Goal: Contribute content: Add original content to the website for others to see

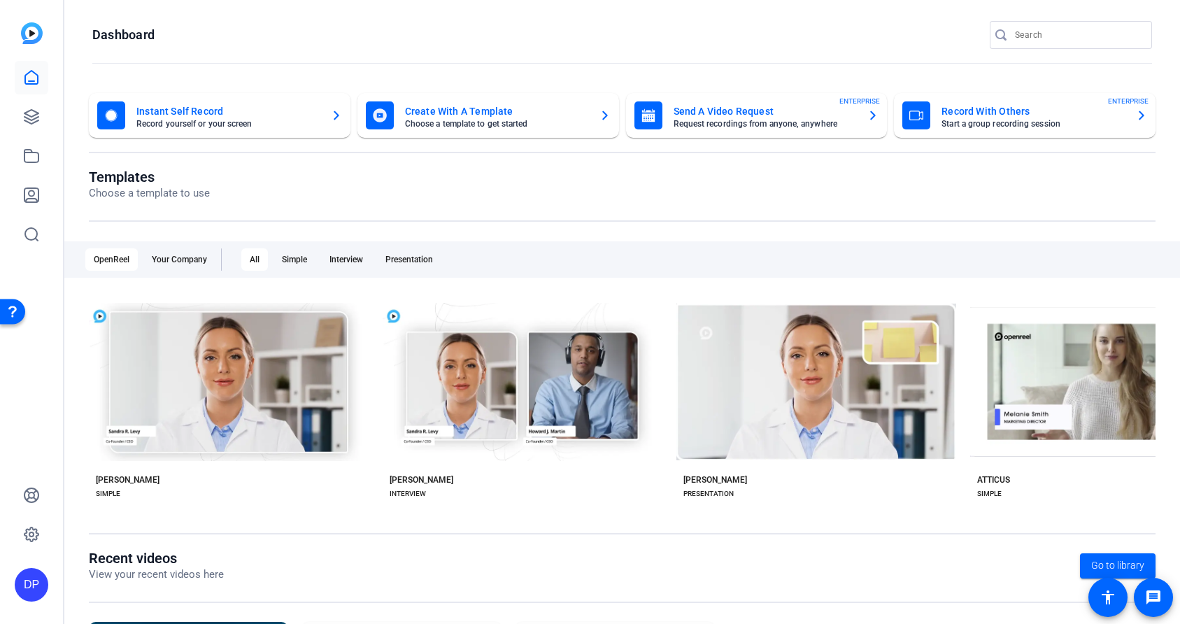
click at [213, 98] on mat-card "Instant Self Record Record yourself or your screen" at bounding box center [220, 115] width 262 height 45
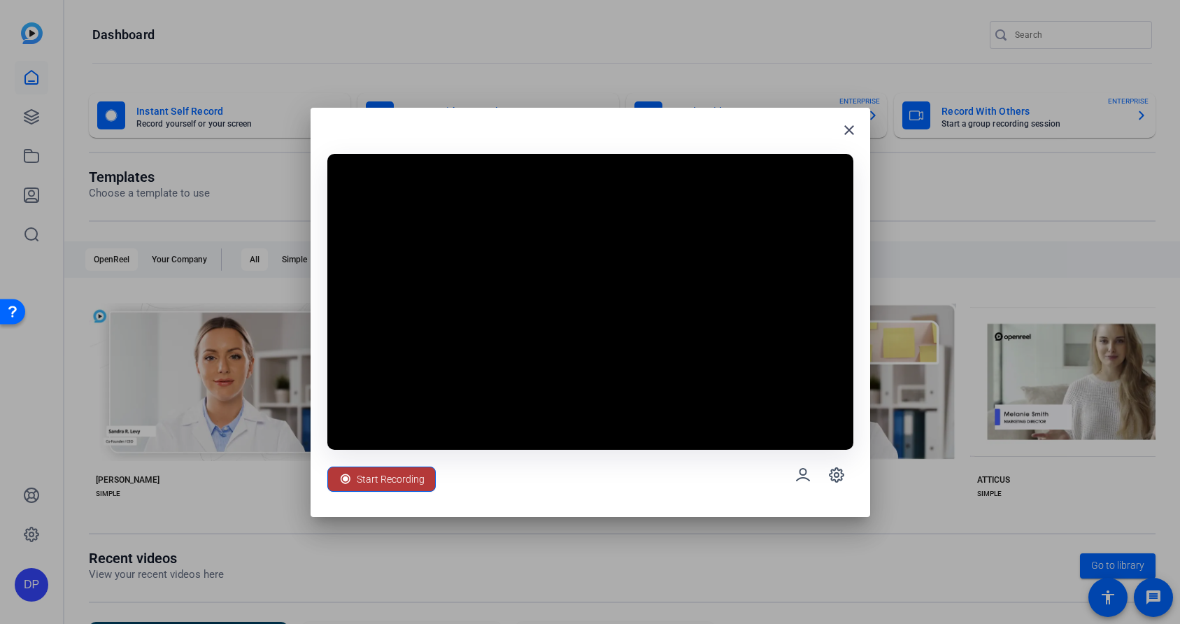
click at [388, 476] on span "Start Recording" at bounding box center [391, 479] width 68 height 27
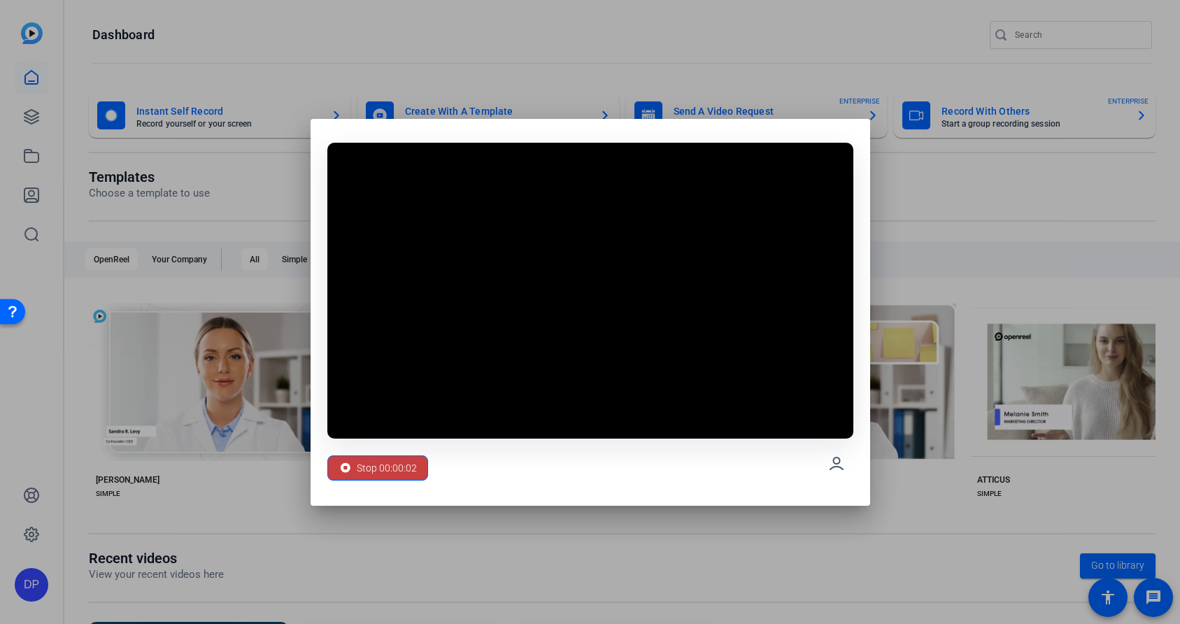
click at [371, 462] on span "Stop 00:00:02" at bounding box center [387, 468] width 60 height 27
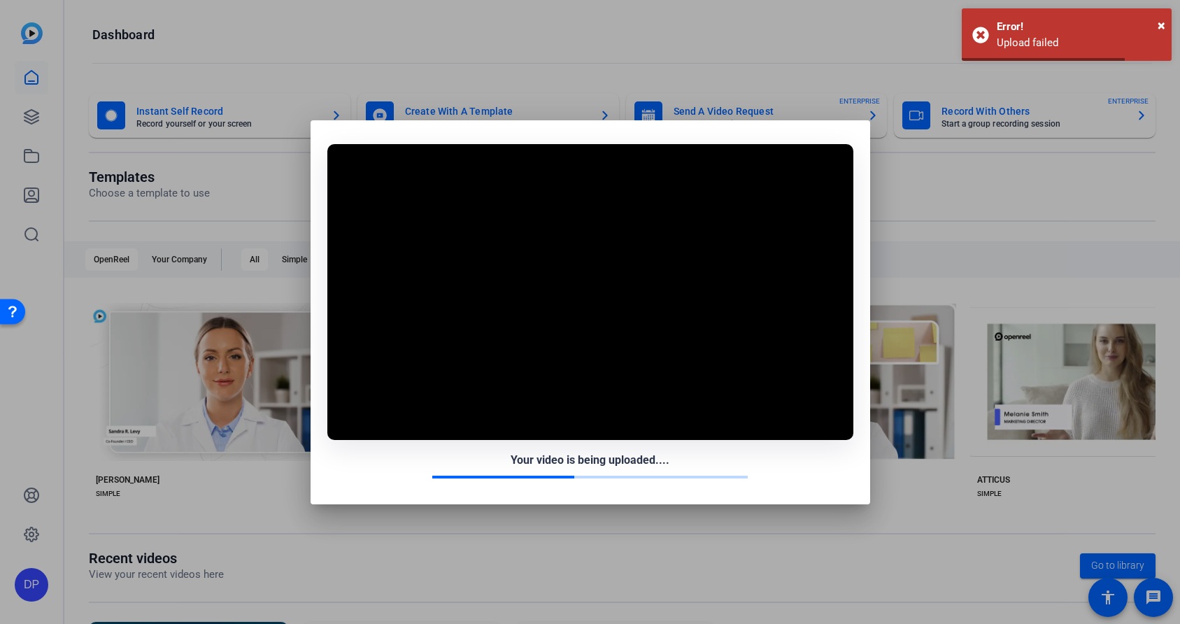
click at [570, 248] on video at bounding box center [590, 292] width 526 height 296
click at [1118, 36] on div "Upload failed" at bounding box center [1079, 43] width 164 height 16
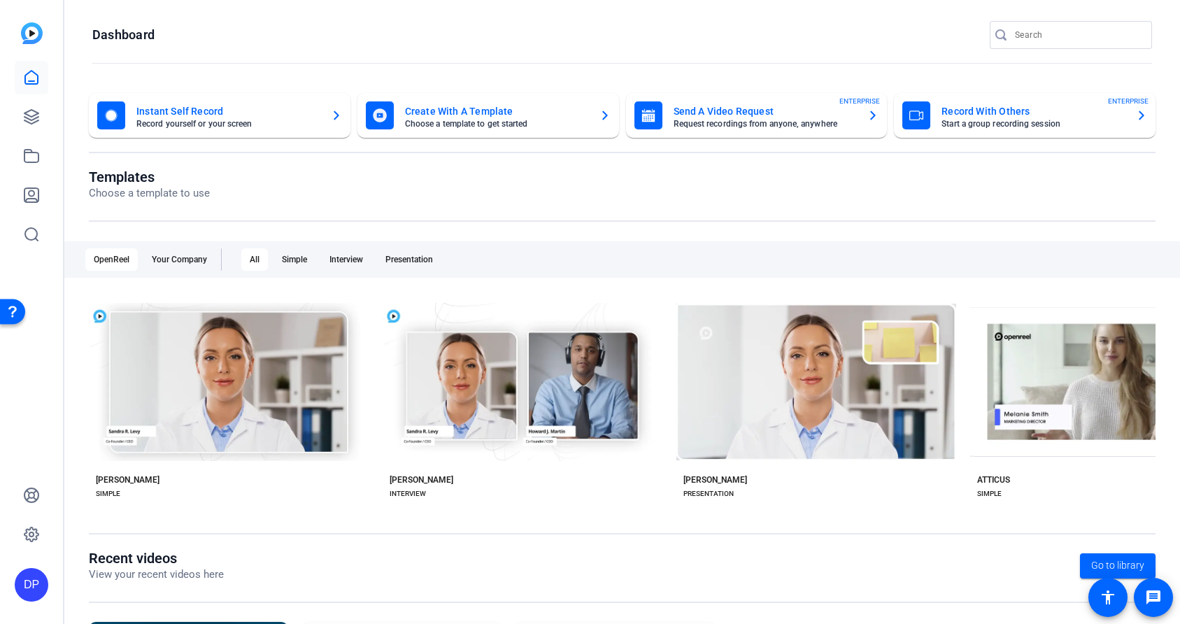
click at [239, 214] on div "Templates Choose a template to use" at bounding box center [622, 195] width 1067 height 53
click at [445, 45] on openreel-page-title "Dashboard" at bounding box center [622, 35] width 1060 height 28
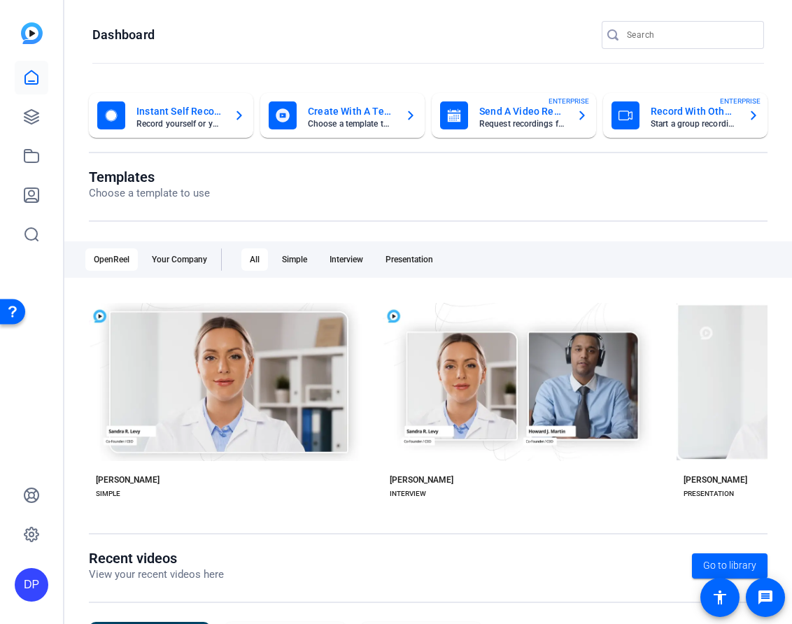
click at [174, 114] on mat-card-title "Instant Self Record" at bounding box center [179, 111] width 86 height 17
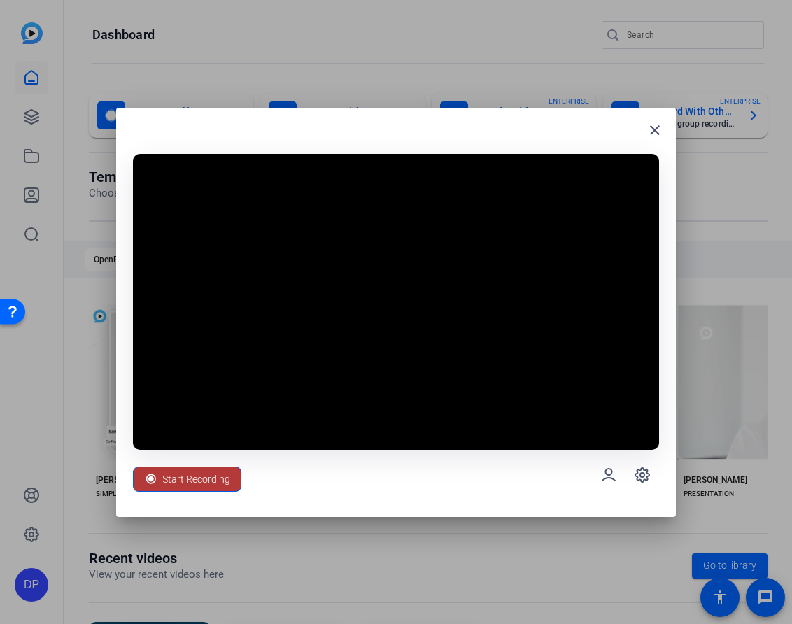
click at [198, 482] on span "Start Recording" at bounding box center [196, 479] width 68 height 27
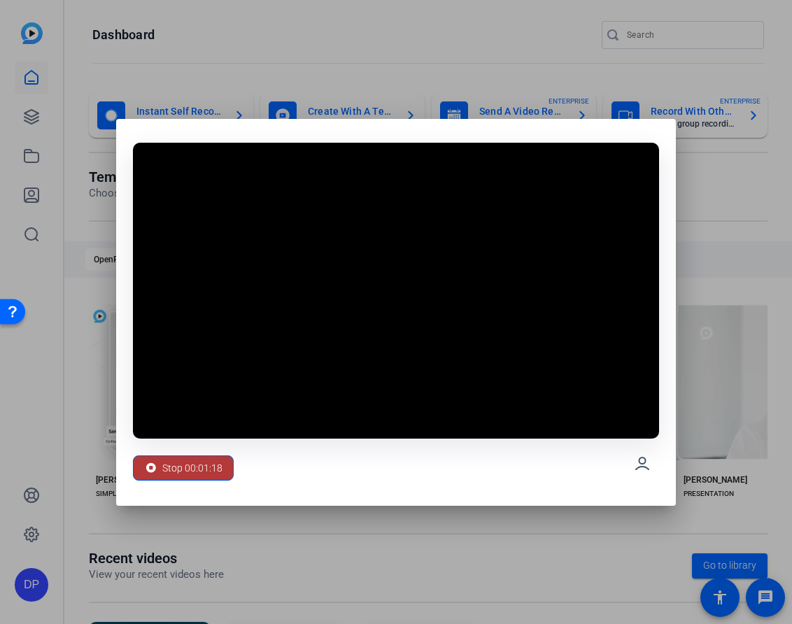
click at [170, 468] on span "Stop 00:01:18" at bounding box center [192, 468] width 60 height 27
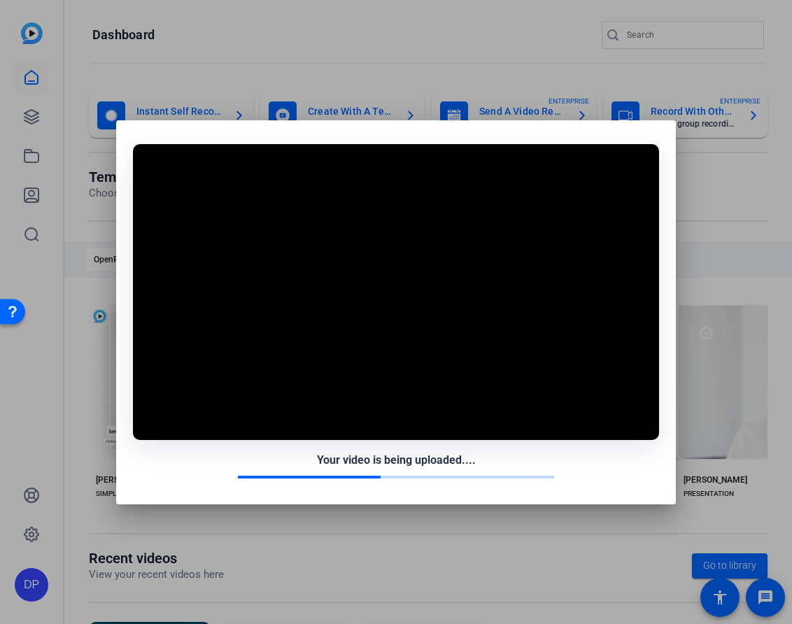
click at [52, 293] on div at bounding box center [396, 312] width 792 height 624
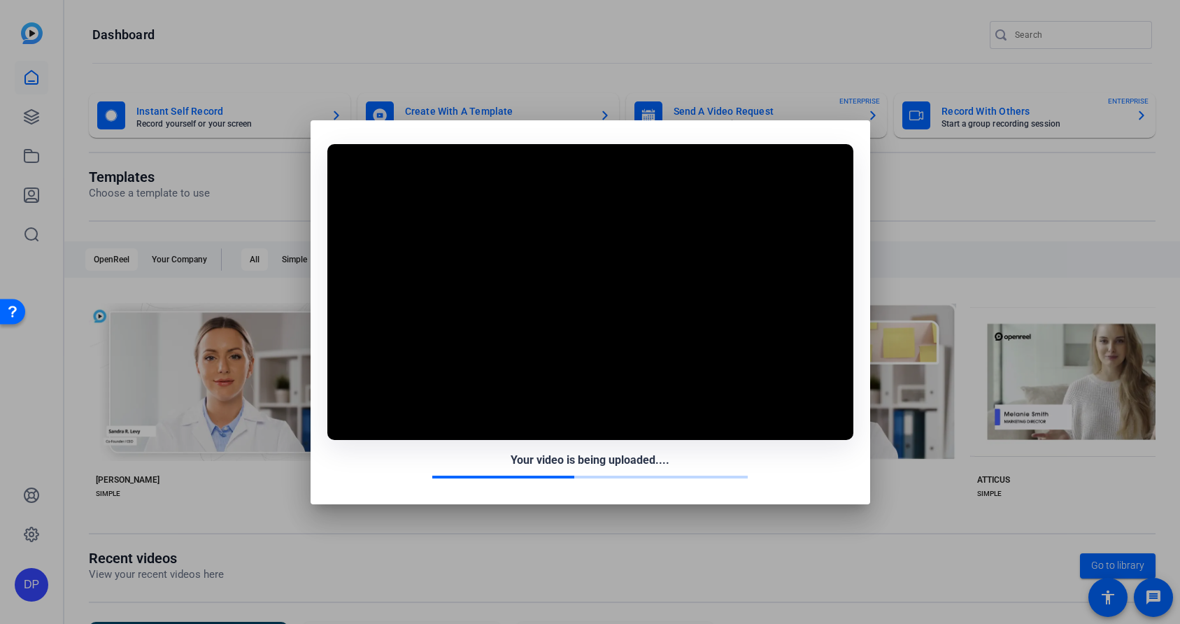
click at [720, 50] on div at bounding box center [590, 312] width 1180 height 624
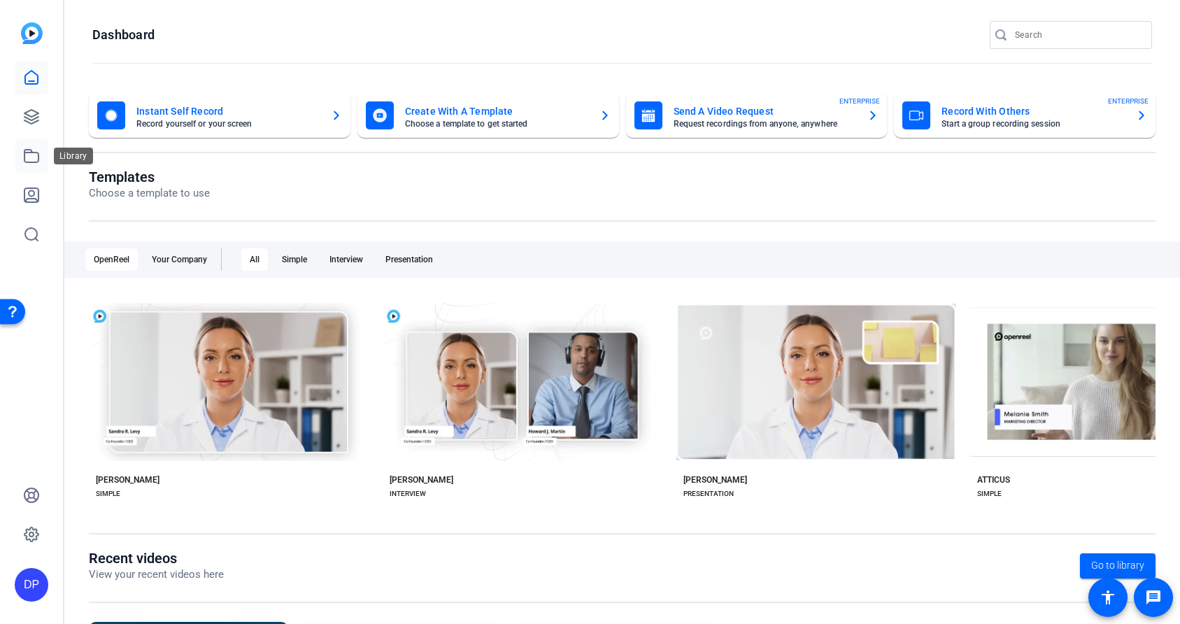
click at [34, 161] on icon at bounding box center [31, 156] width 17 height 17
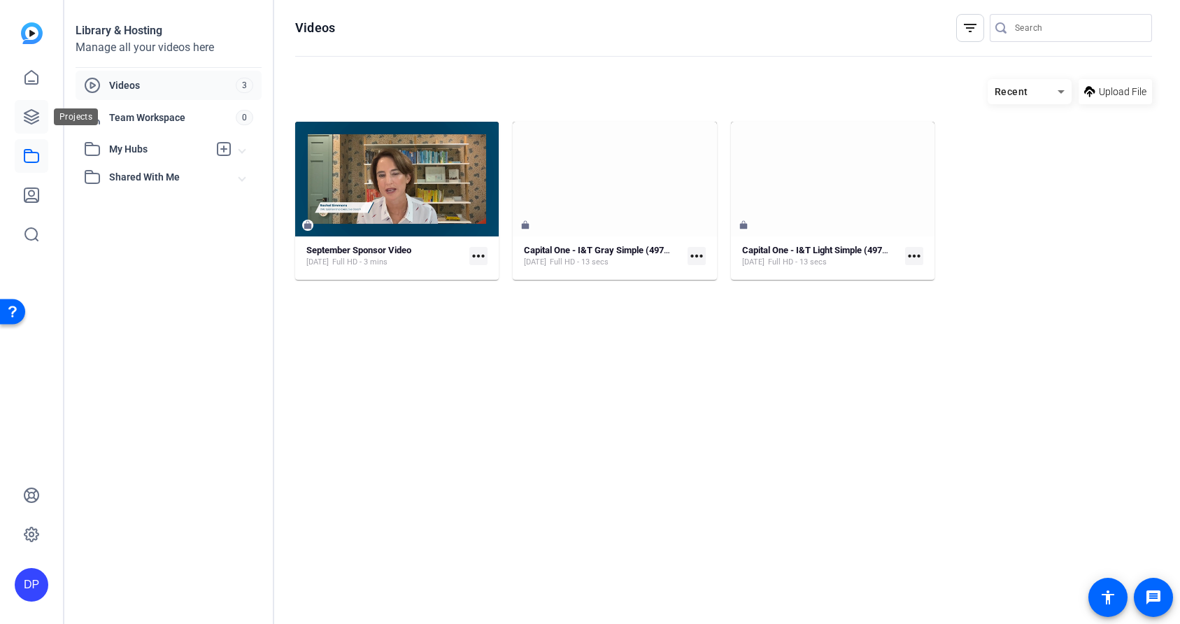
click at [34, 115] on icon at bounding box center [31, 116] width 17 height 17
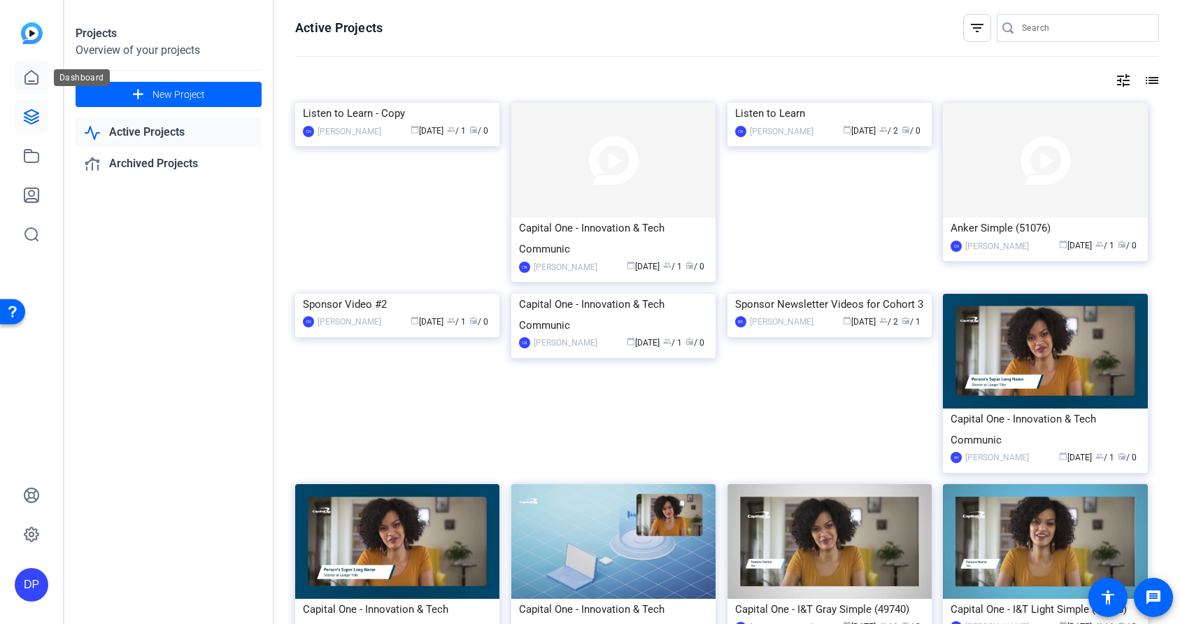
click at [34, 80] on icon at bounding box center [31, 77] width 17 height 17
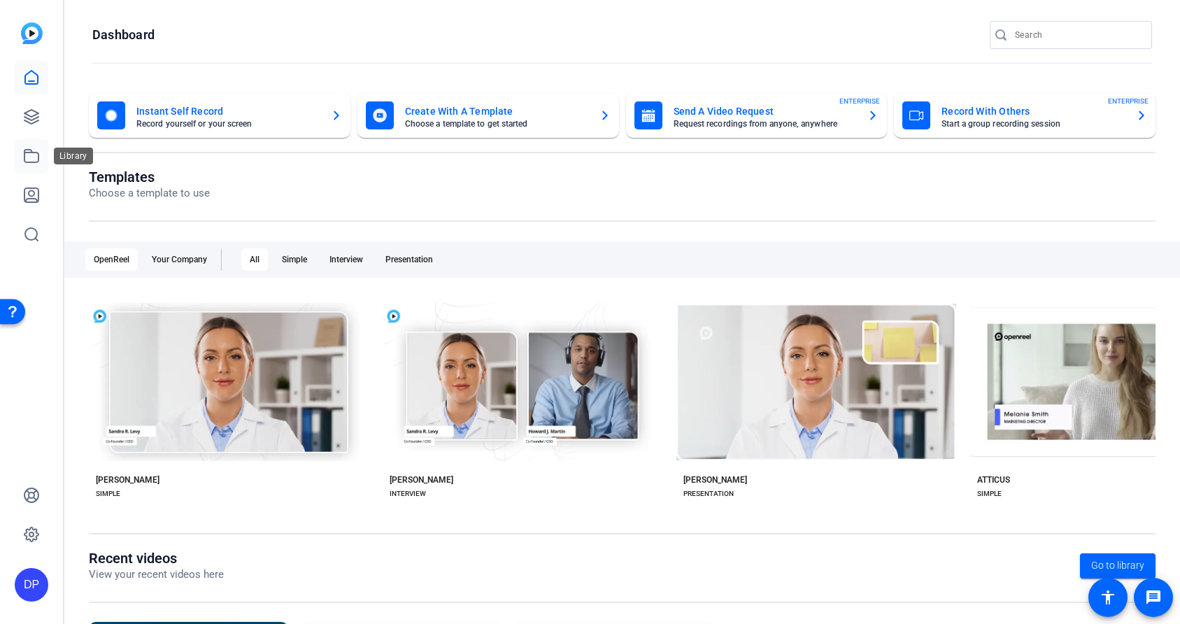
click at [31, 164] on icon at bounding box center [31, 156] width 17 height 17
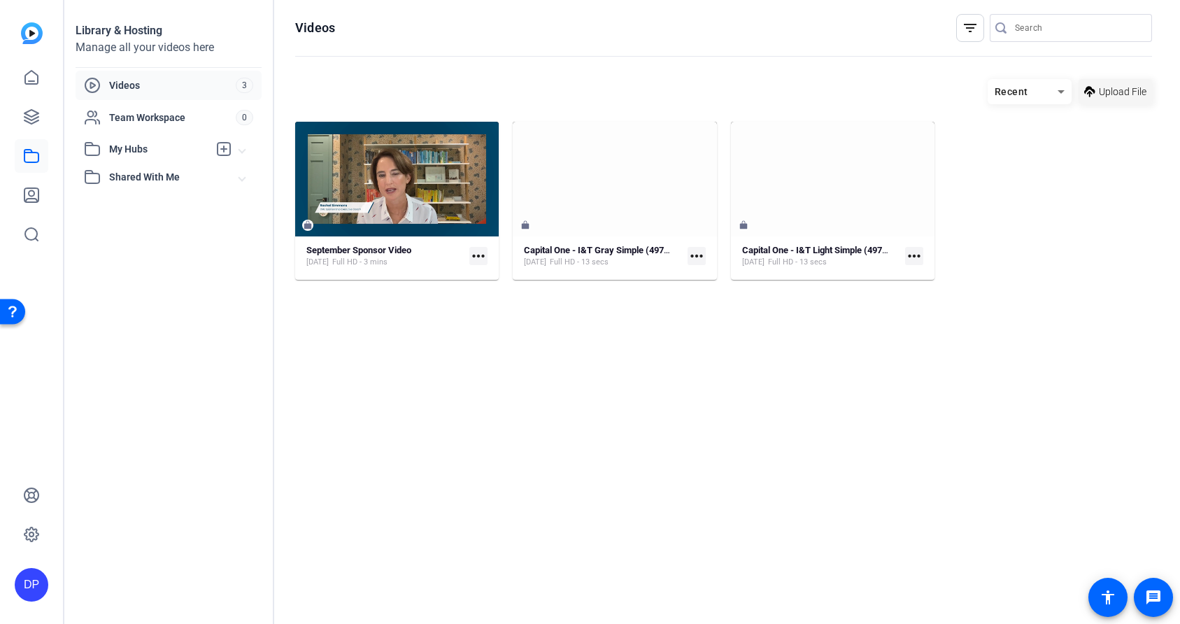
click at [1115, 99] on span at bounding box center [1115, 92] width 73 height 34
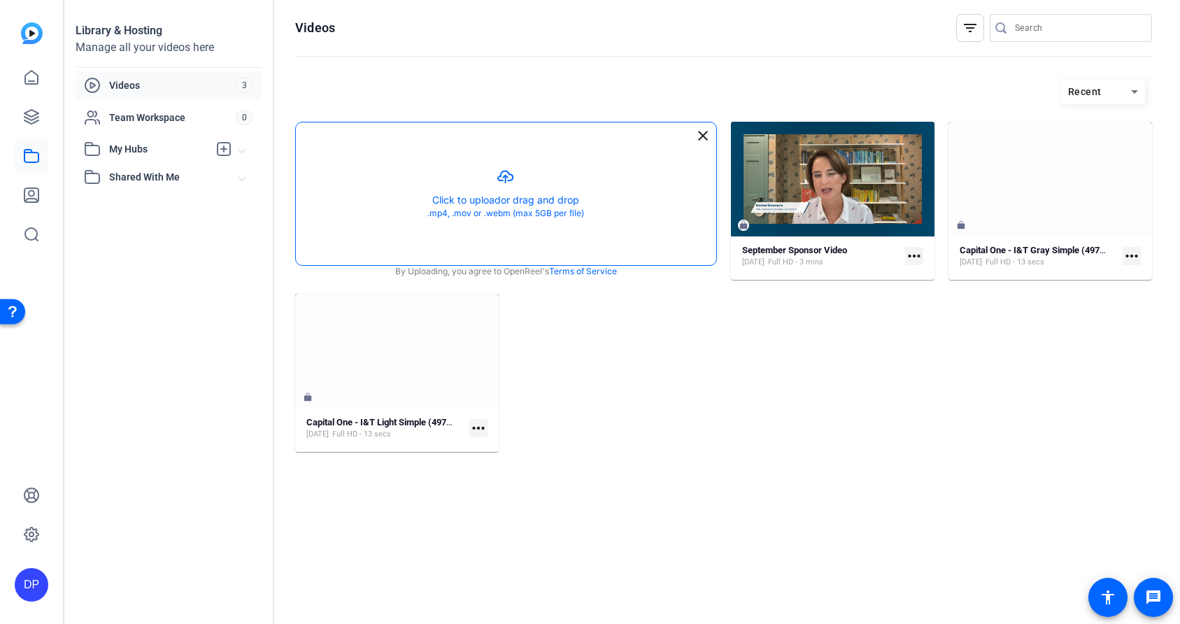
click at [510, 182] on button "button" at bounding box center [506, 193] width 420 height 143
